Goal: Consume media (video, audio)

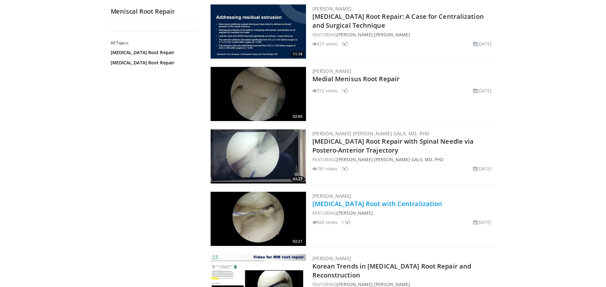
scroll to position [318, 0]
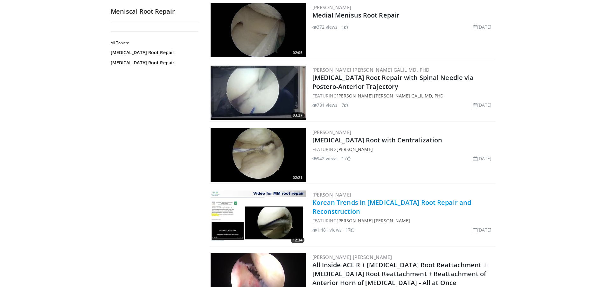
click at [386, 206] on link "Korean Trends in [MEDICAL_DATA] Root Repair and Reconstruction" at bounding box center [392, 207] width 159 height 18
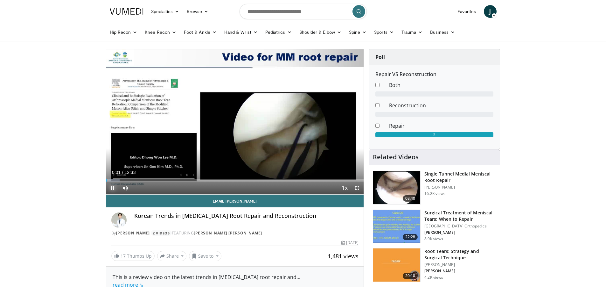
click at [112, 188] on span "Video Player" at bounding box center [112, 187] width 13 height 13
